Goal: Find specific page/section: Find specific page/section

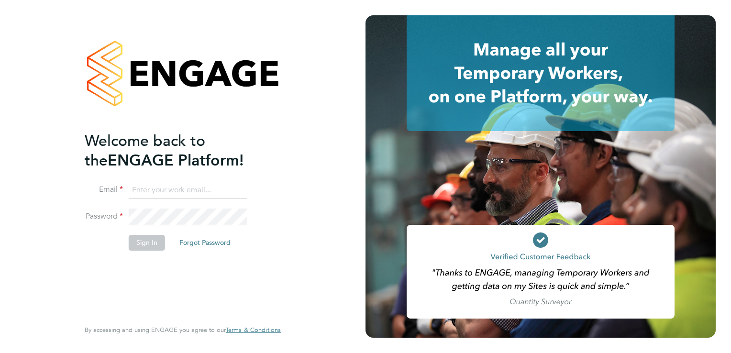
type input "andrew@borneltd.com"
click at [152, 244] on button "Sign In" at bounding box center [147, 242] width 36 height 15
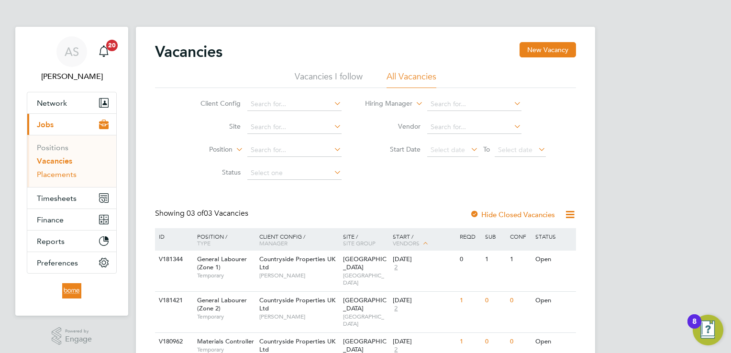
click at [57, 176] on link "Placements" at bounding box center [57, 174] width 40 height 9
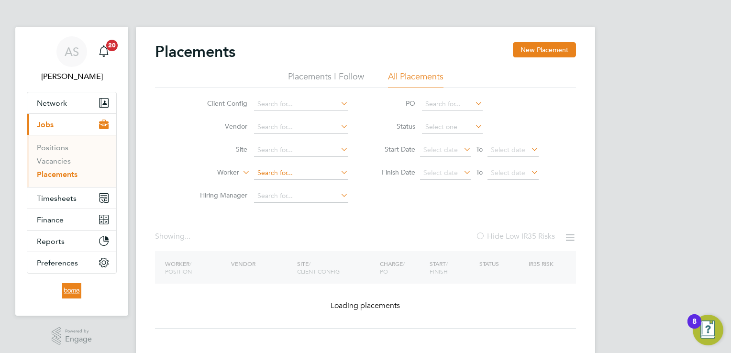
click at [260, 169] on input at bounding box center [301, 173] width 94 height 13
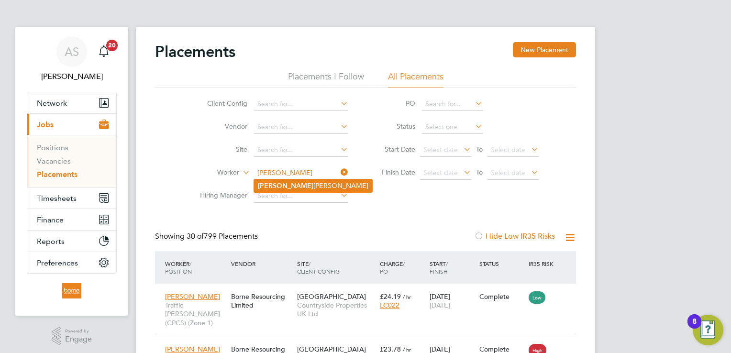
click at [352, 187] on li "Vincent Okechukwuemeka Nwulu" at bounding box center [313, 185] width 118 height 13
type input "[PERSON_NAME]"
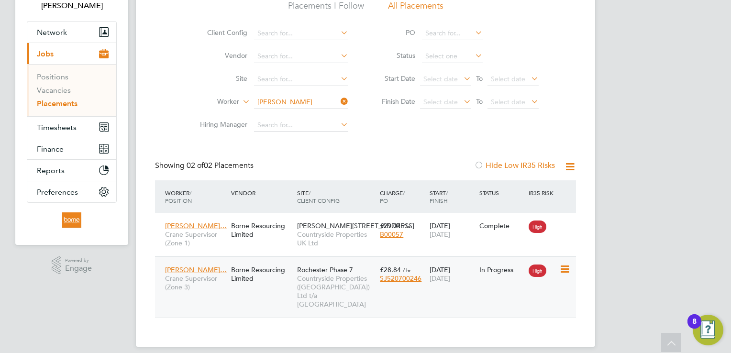
click at [247, 288] on div "Vincent Okechuk… Crane Supervisor (Zone 3) Borne Resourcing Limited Rochester P…" at bounding box center [365, 287] width 421 height 61
click at [268, 270] on div "Borne Resourcing Limited" at bounding box center [262, 274] width 66 height 27
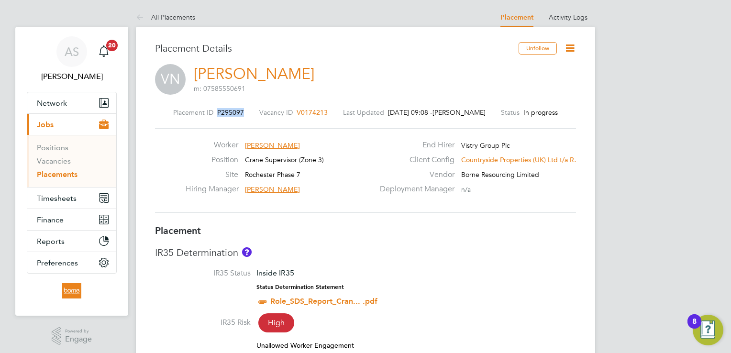
drag, startPoint x: 241, startPoint y: 110, endPoint x: 215, endPoint y: 113, distance: 26.5
click at [215, 113] on div "Placement ID P295097 Vacancy ID V0174213 Last Updated [DATE] 09:08 - [PERSON_NA…" at bounding box center [365, 112] width 421 height 9
drag, startPoint x: 215, startPoint y: 113, endPoint x: 222, endPoint y: 113, distance: 6.7
copy span "P295097"
